Goal: Complete application form

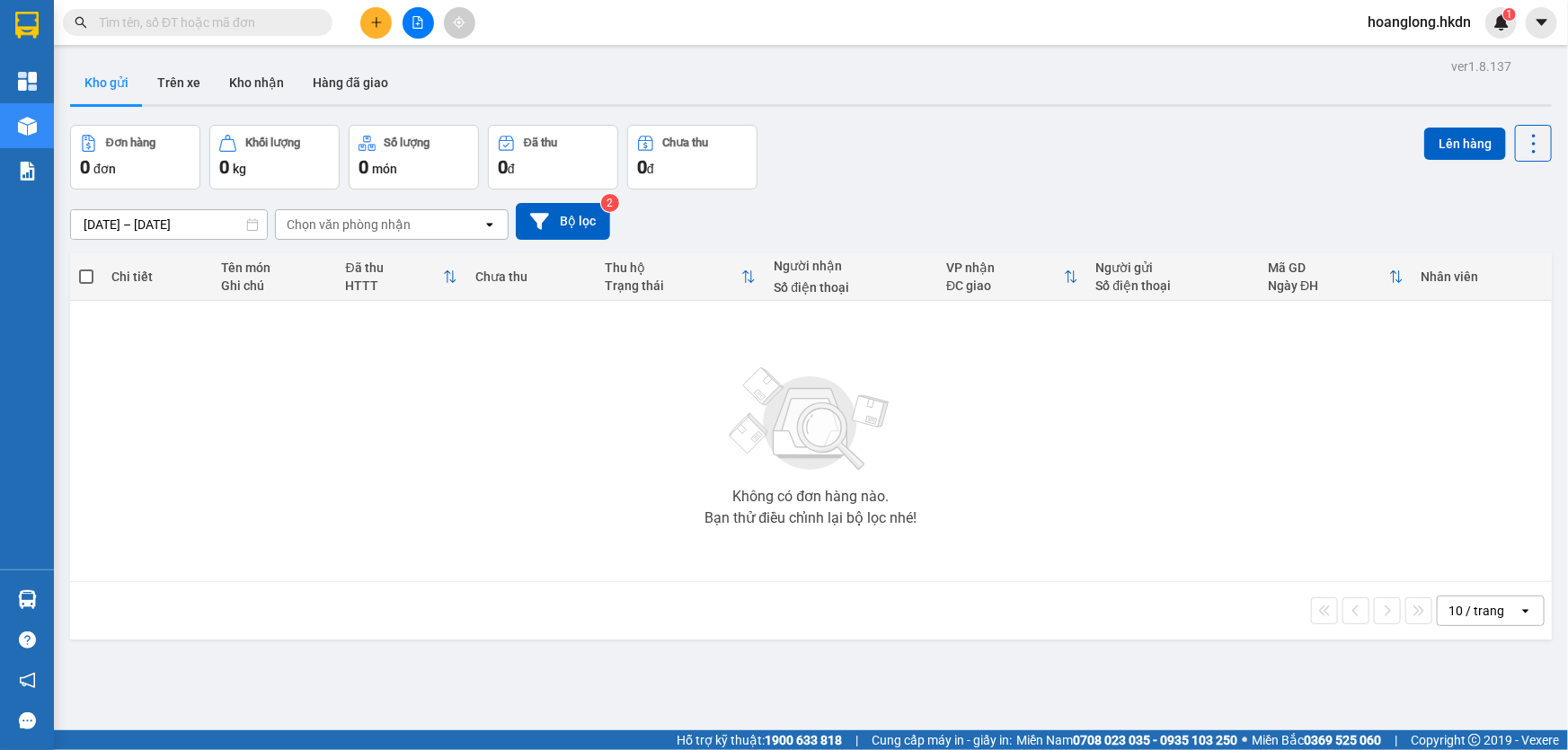
click at [378, 31] on button at bounding box center [376, 22] width 31 height 31
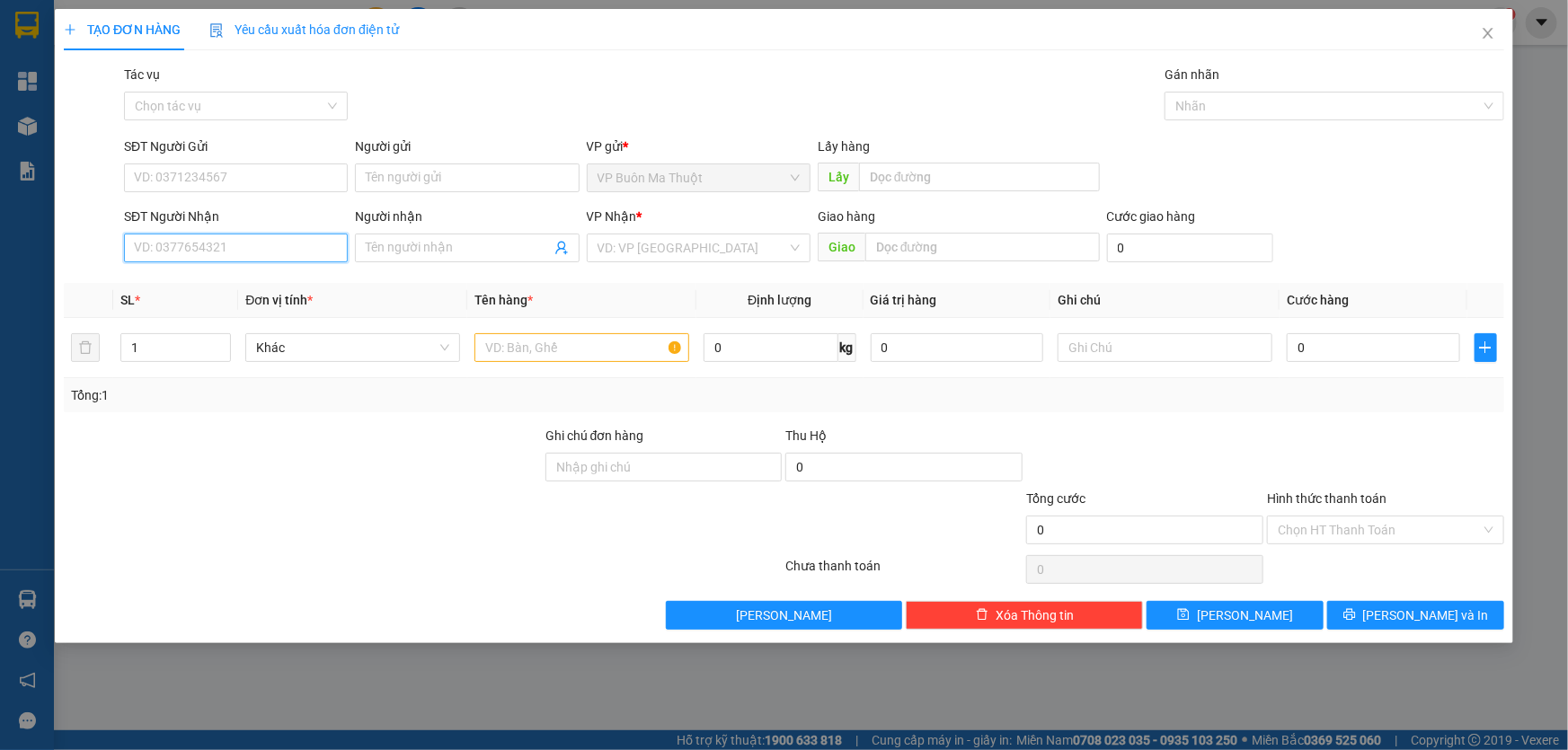
click at [239, 237] on input "SĐT Người Nhận" at bounding box center [235, 248] width 224 height 29
click at [211, 289] on div "02613741094" at bounding box center [235, 286] width 203 height 19
type input "02613741094"
type input "30.000"
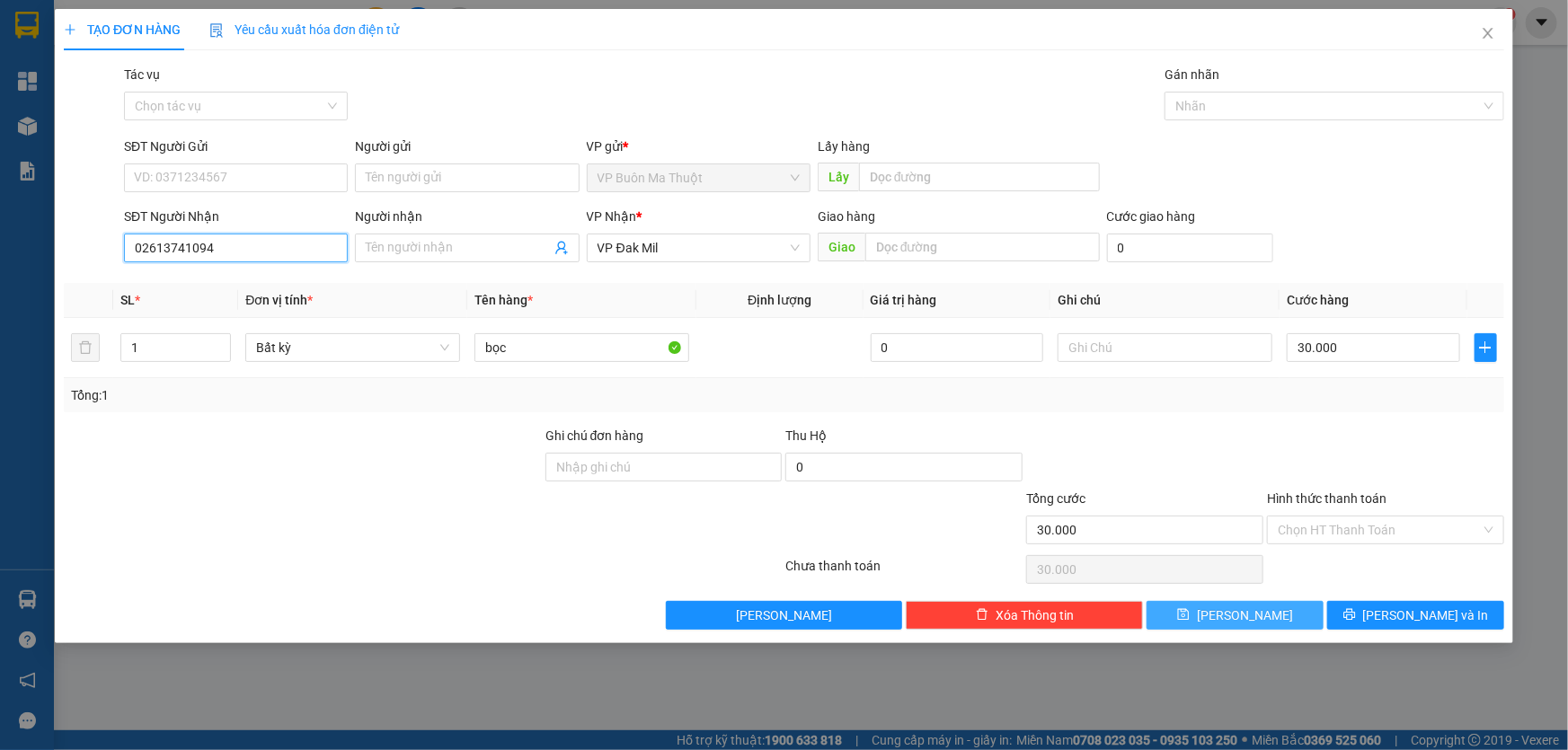
type input "02613741094"
click at [1261, 620] on button "[PERSON_NAME]" at bounding box center [1235, 615] width 177 height 29
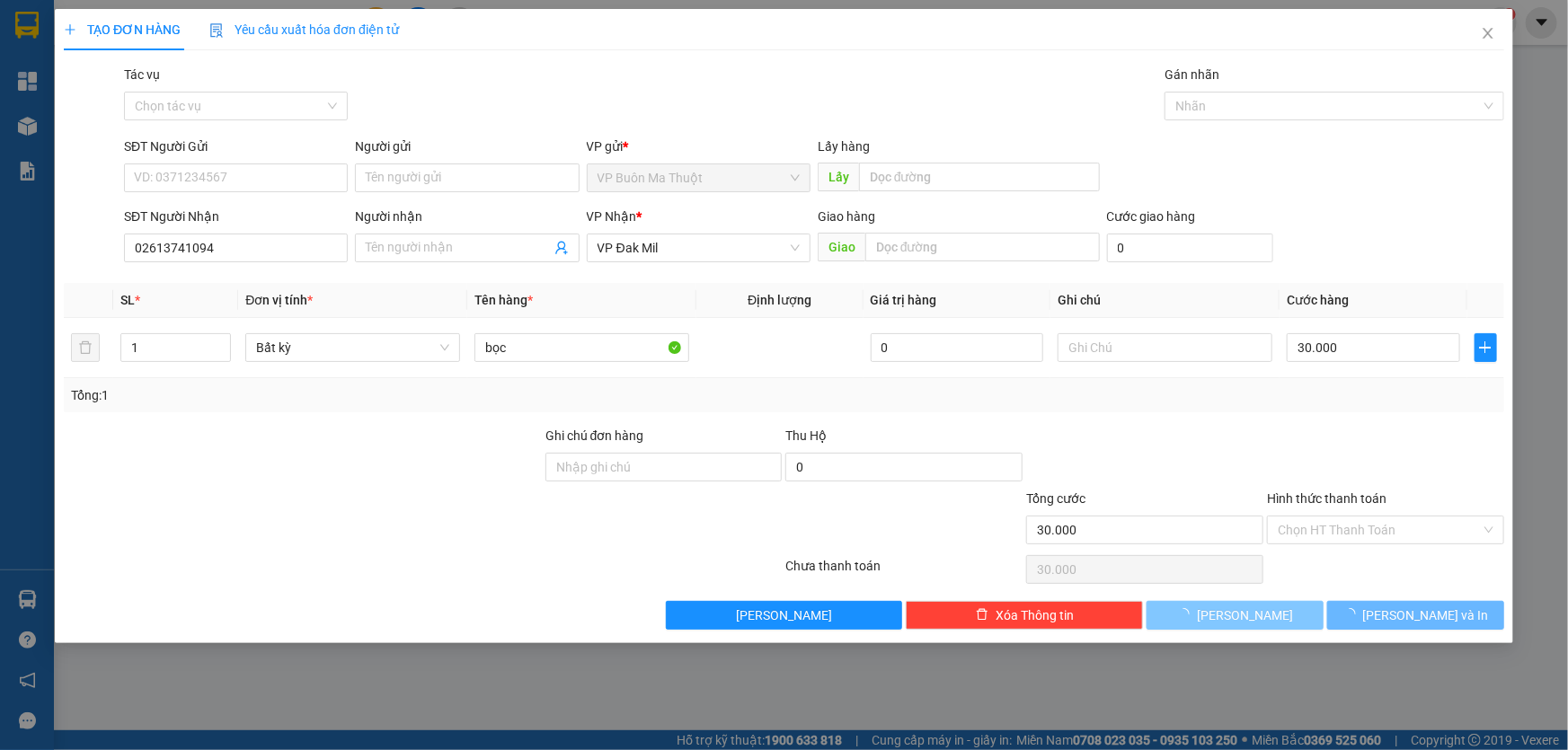
type input "0"
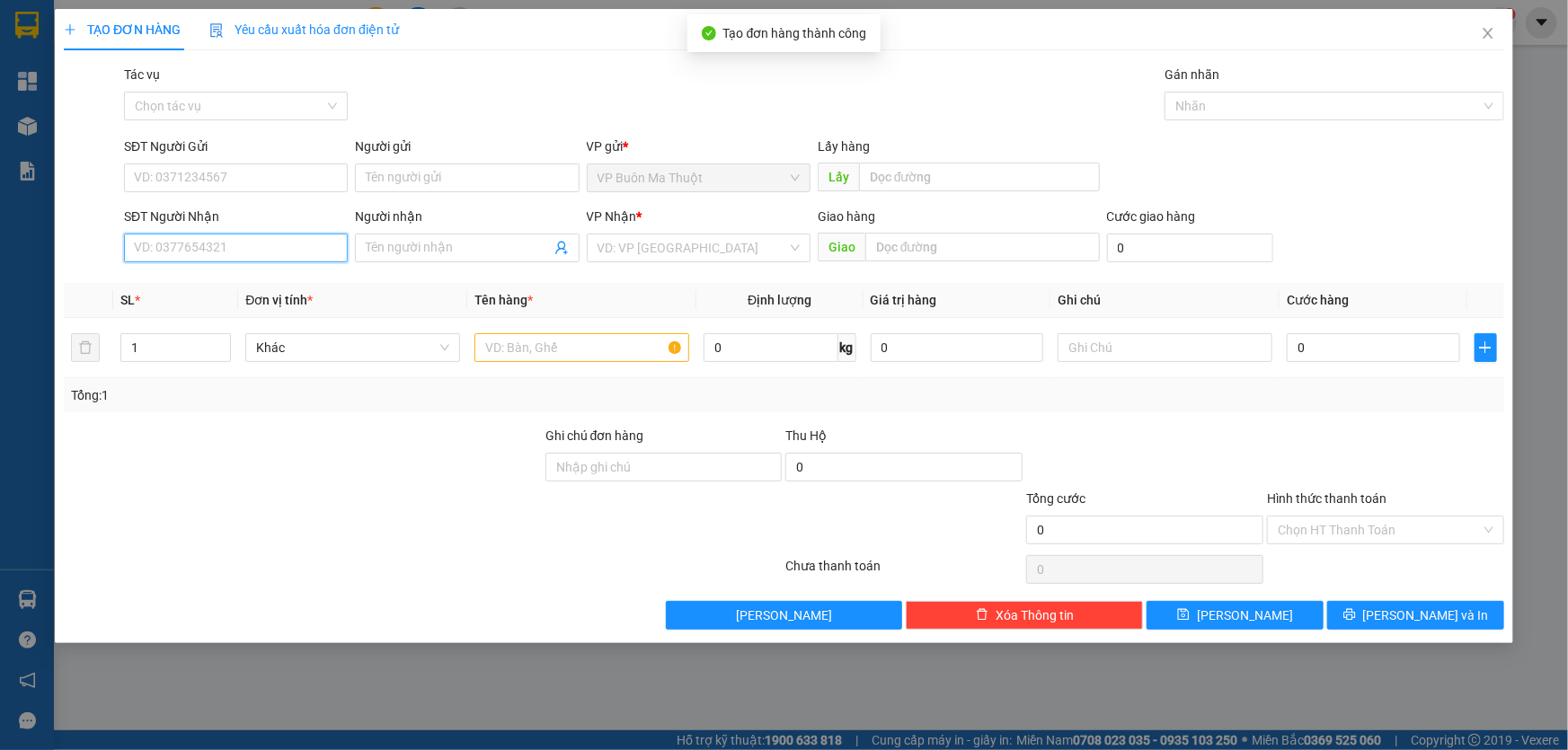
click at [151, 249] on input "SĐT Người Nhận" at bounding box center [235, 248] width 224 height 29
type input "0844031186"
click at [688, 250] on input "search" at bounding box center [693, 248] width 190 height 27
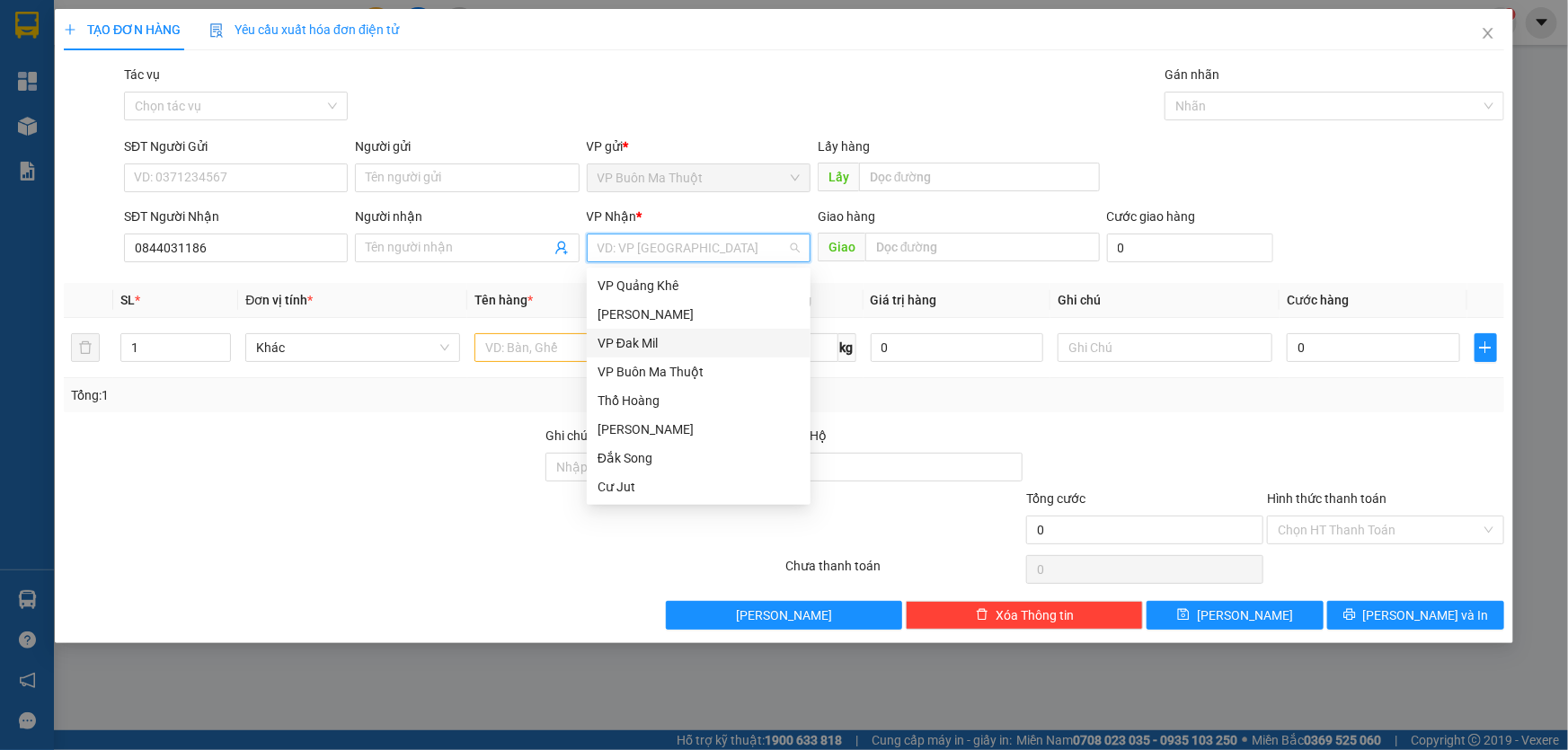
click at [636, 340] on div "VP Đak Mil" at bounding box center [699, 343] width 203 height 19
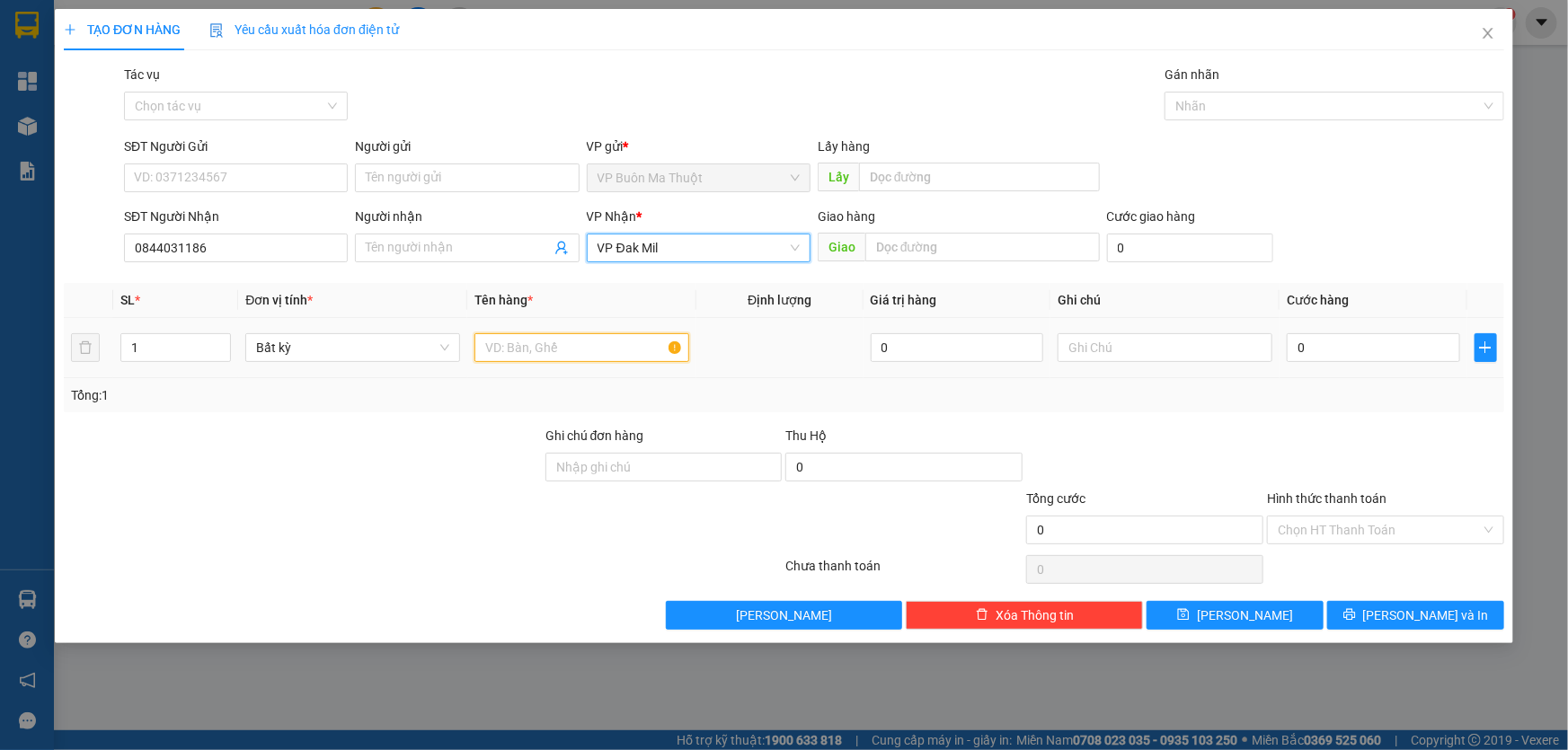
click at [566, 335] on input "text" at bounding box center [582, 348] width 215 height 29
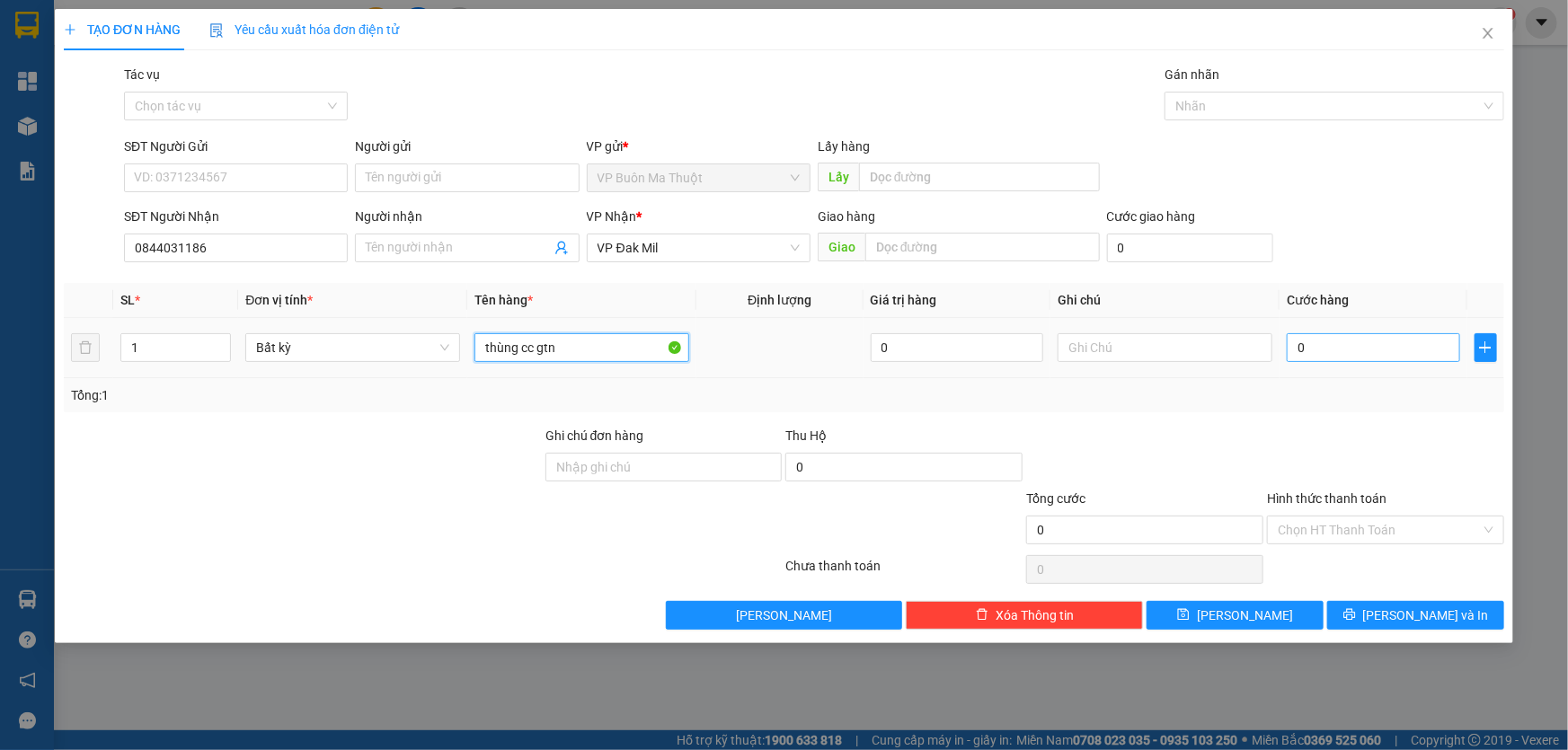
type input "thùng cc gtn"
click at [1374, 345] on input "0" at bounding box center [1373, 348] width 173 height 29
type input "7"
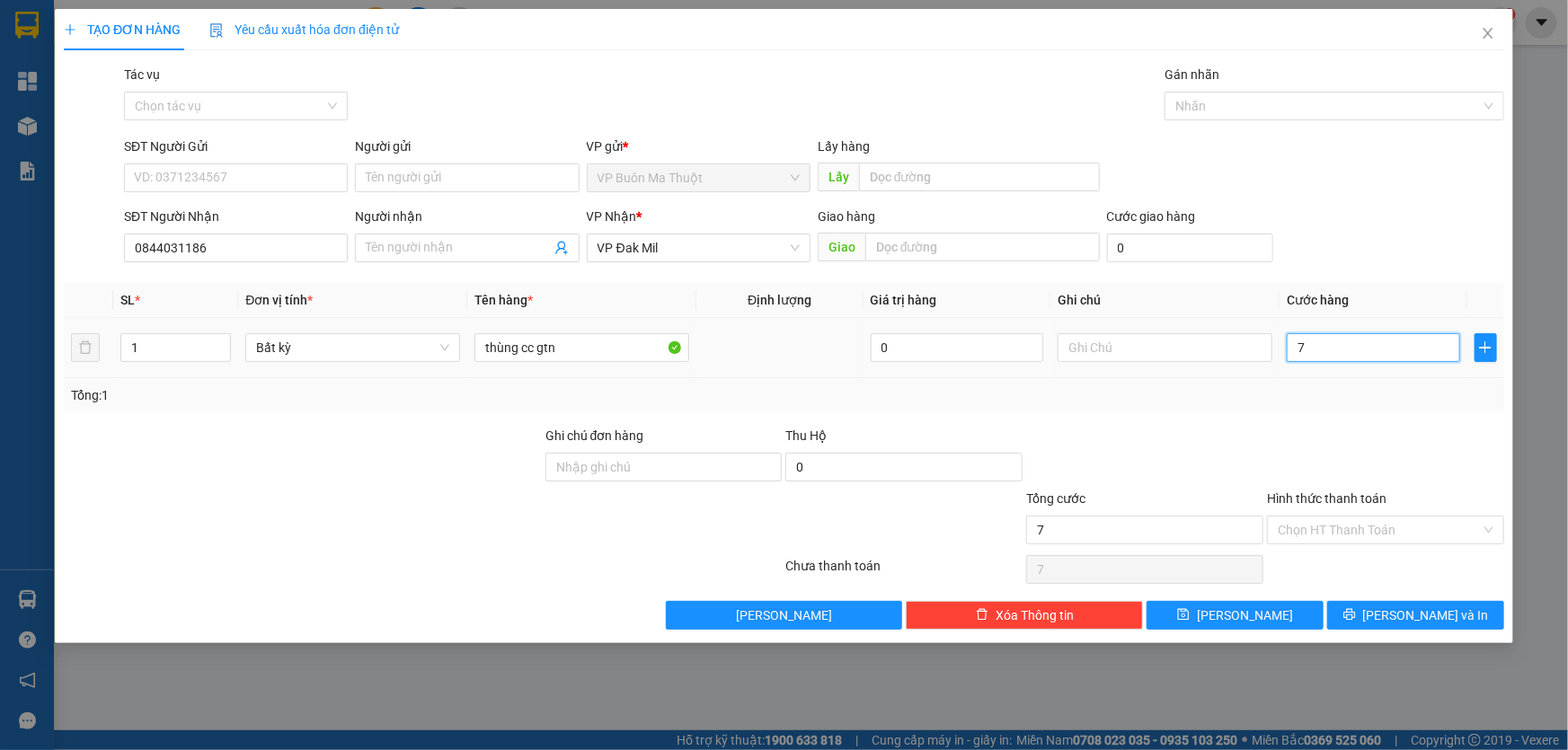
type input "70"
type input "700"
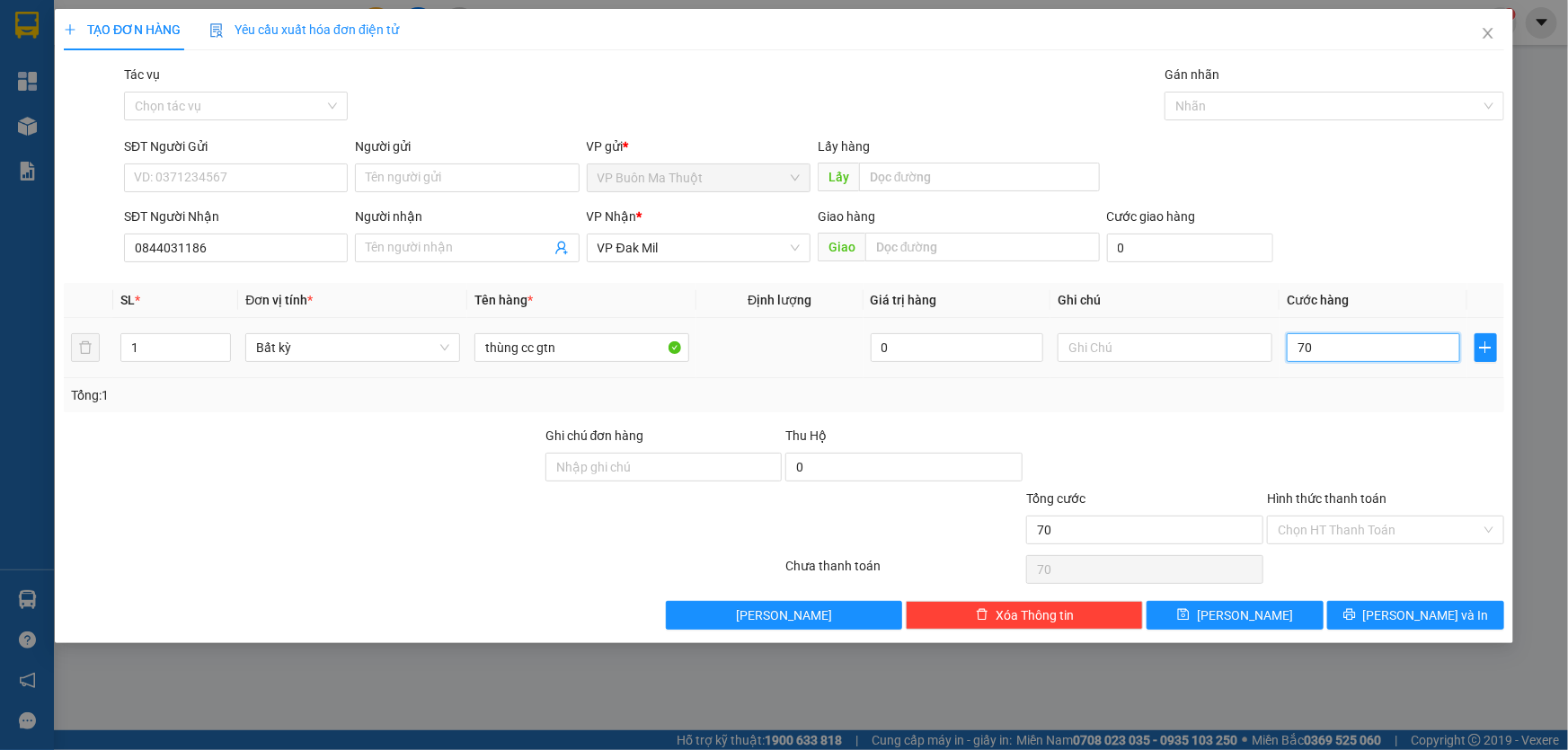
type input "700"
type input "7.000"
type input "70.000"
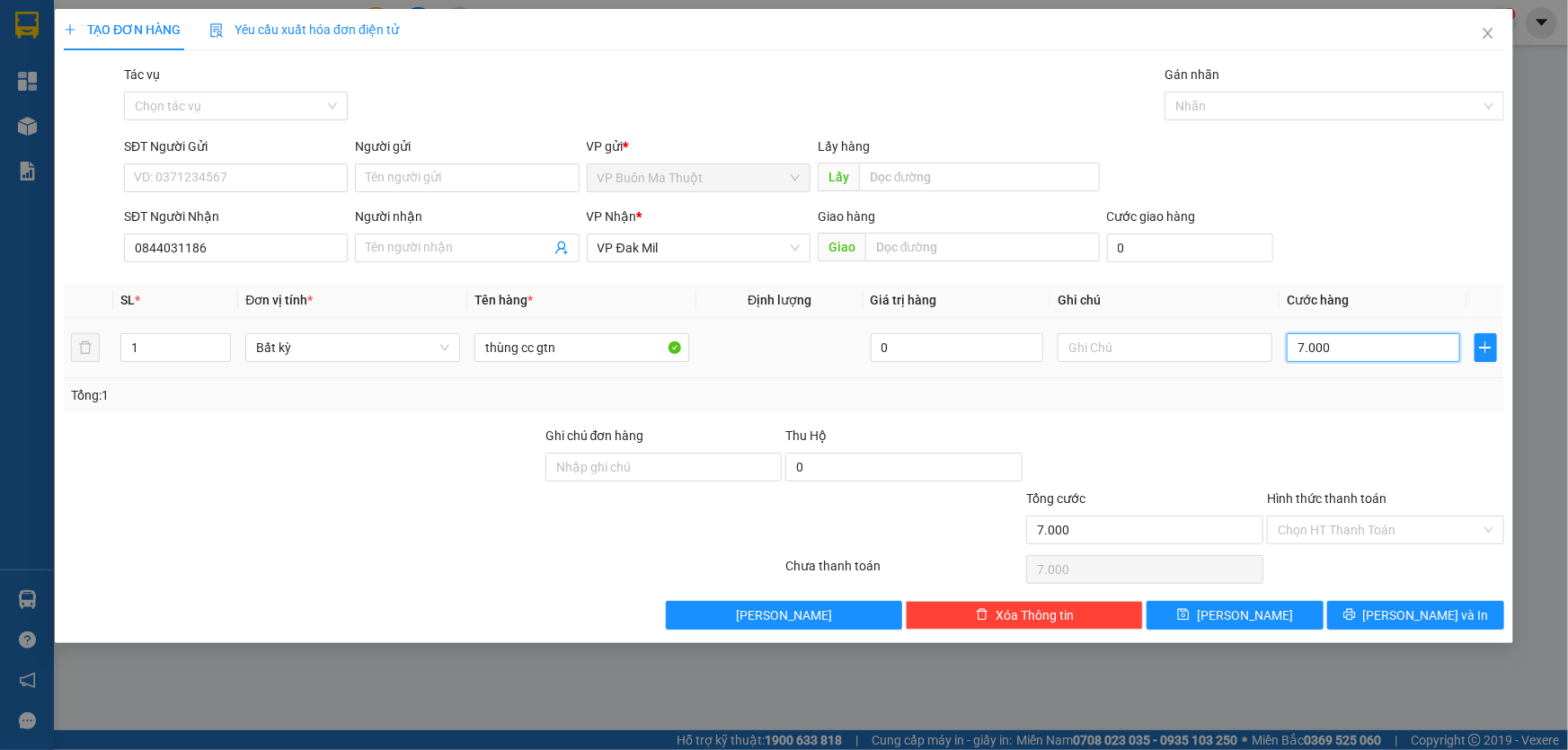
type input "70.000"
click at [1237, 620] on span "[PERSON_NAME]" at bounding box center [1244, 615] width 96 height 19
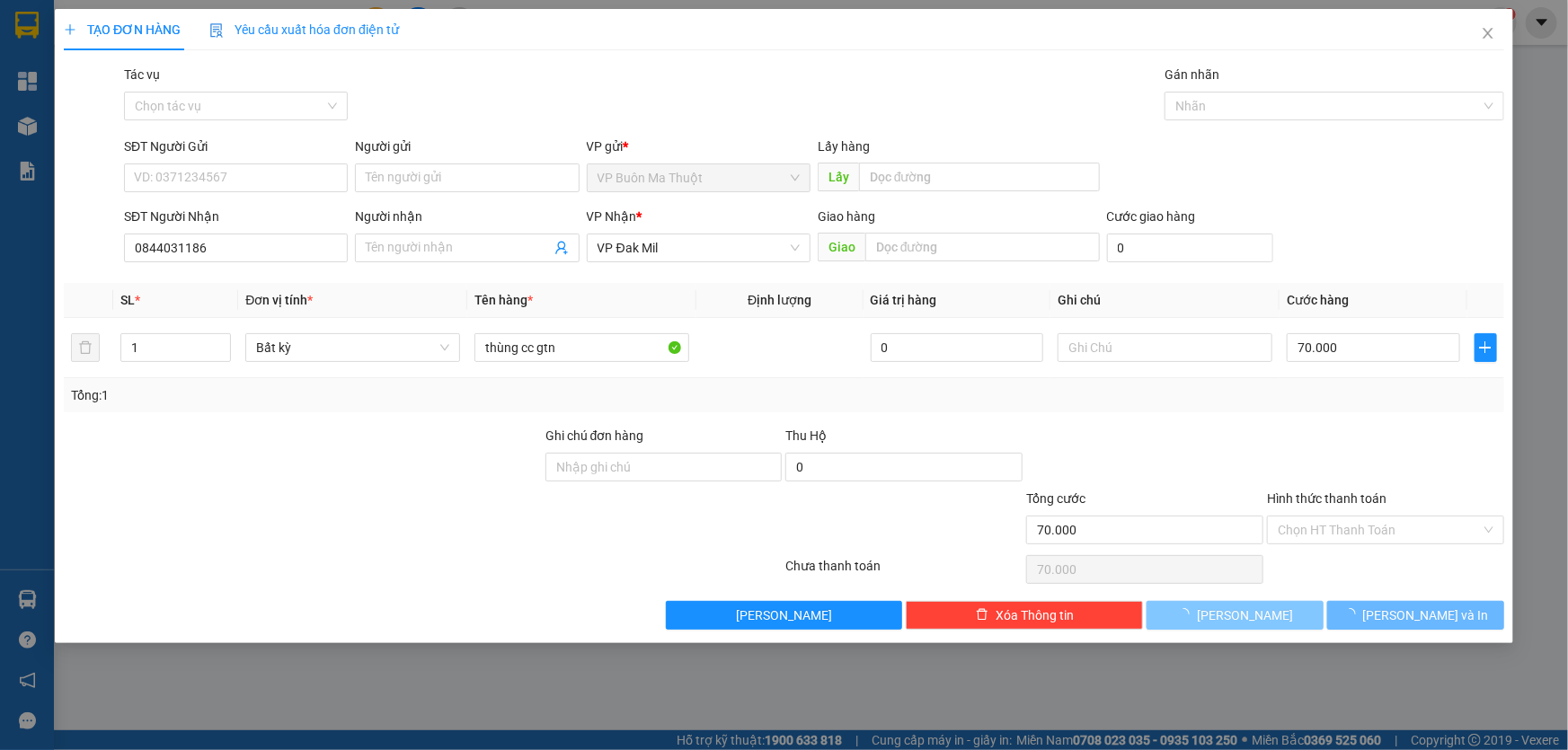
type input "0"
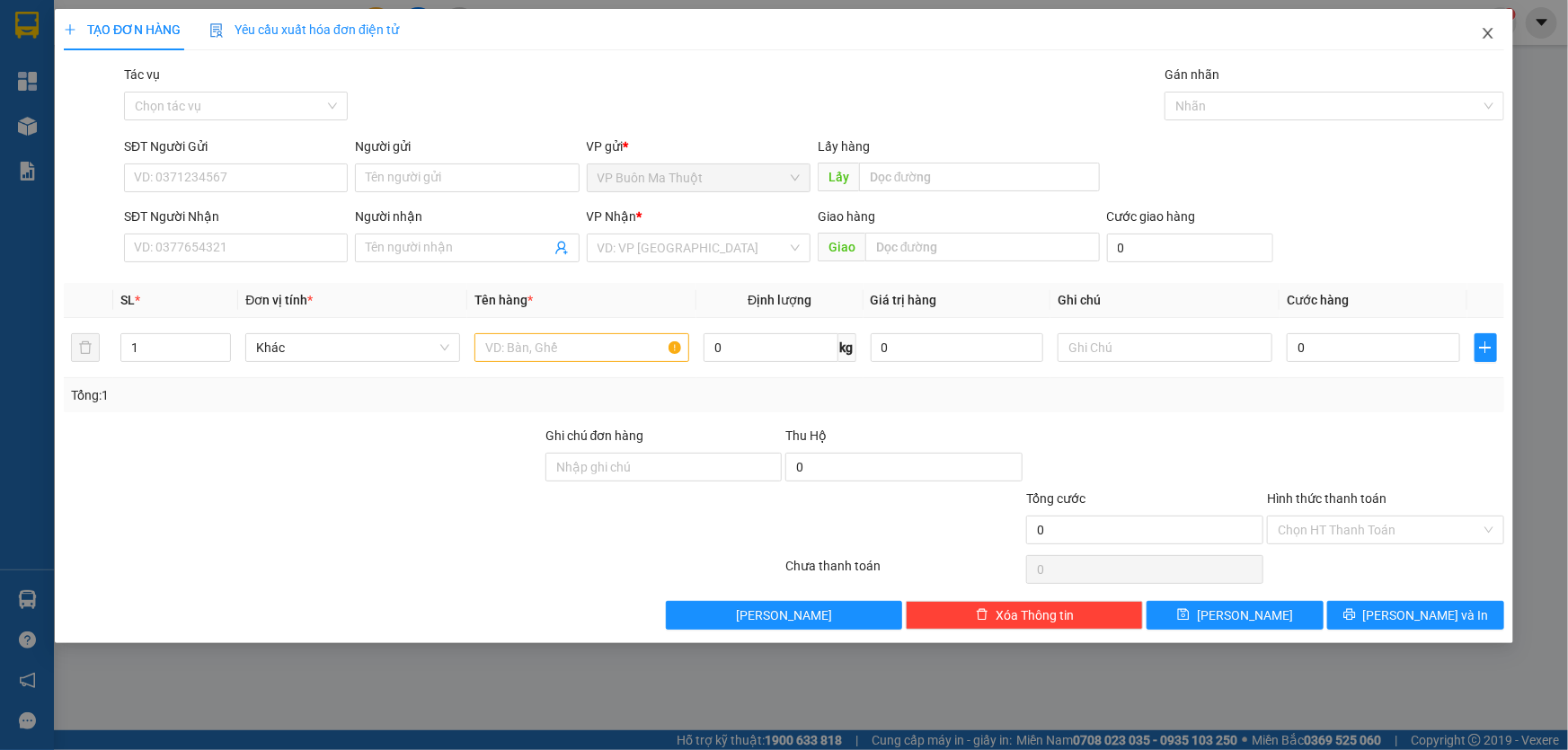
click at [1488, 36] on icon "close" at bounding box center [1488, 33] width 10 height 11
